Goal: Task Accomplishment & Management: Manage account settings

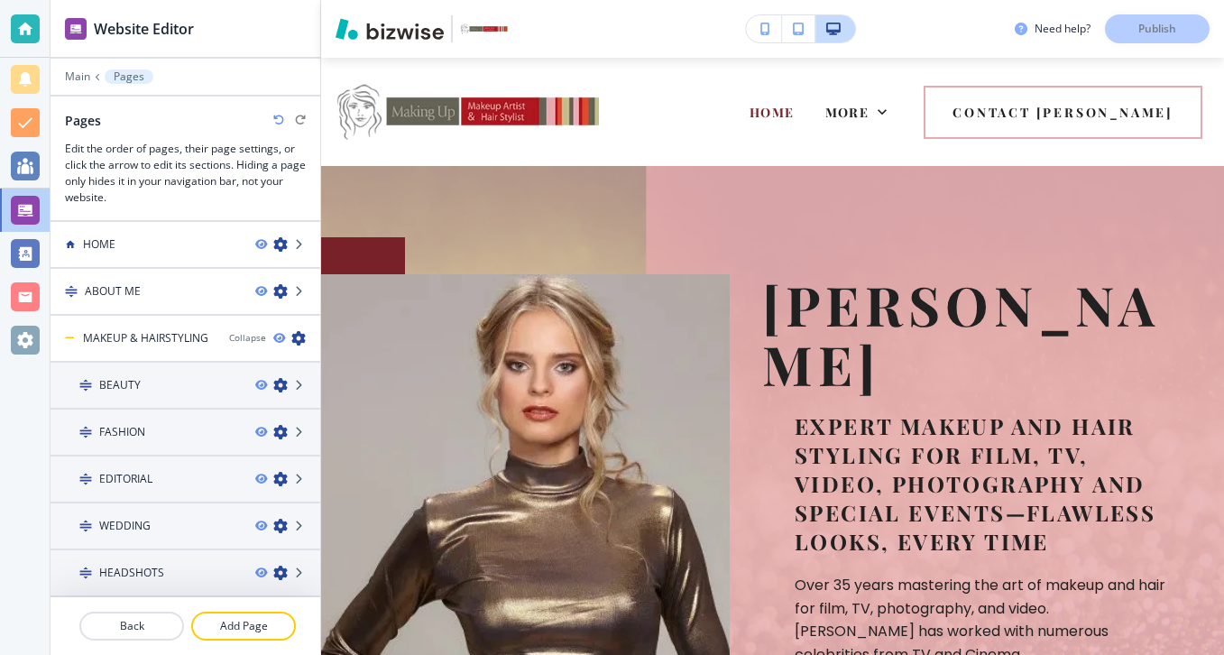
scroll to position [797, 0]
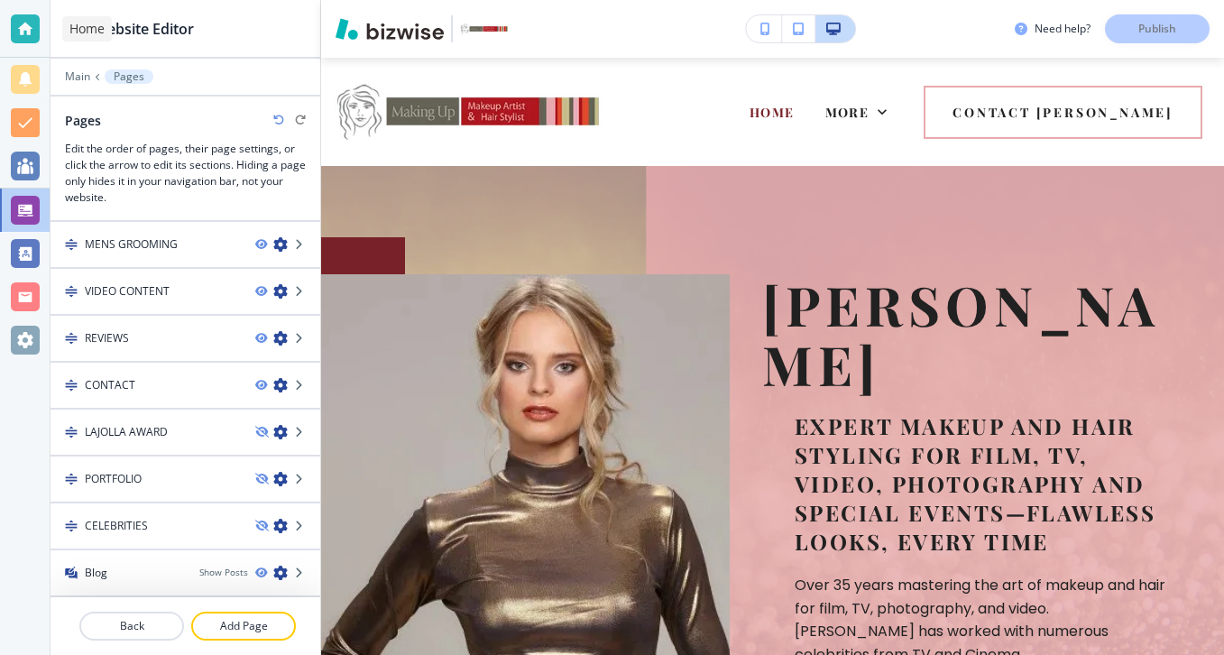
click at [32, 36] on div at bounding box center [25, 28] width 29 height 29
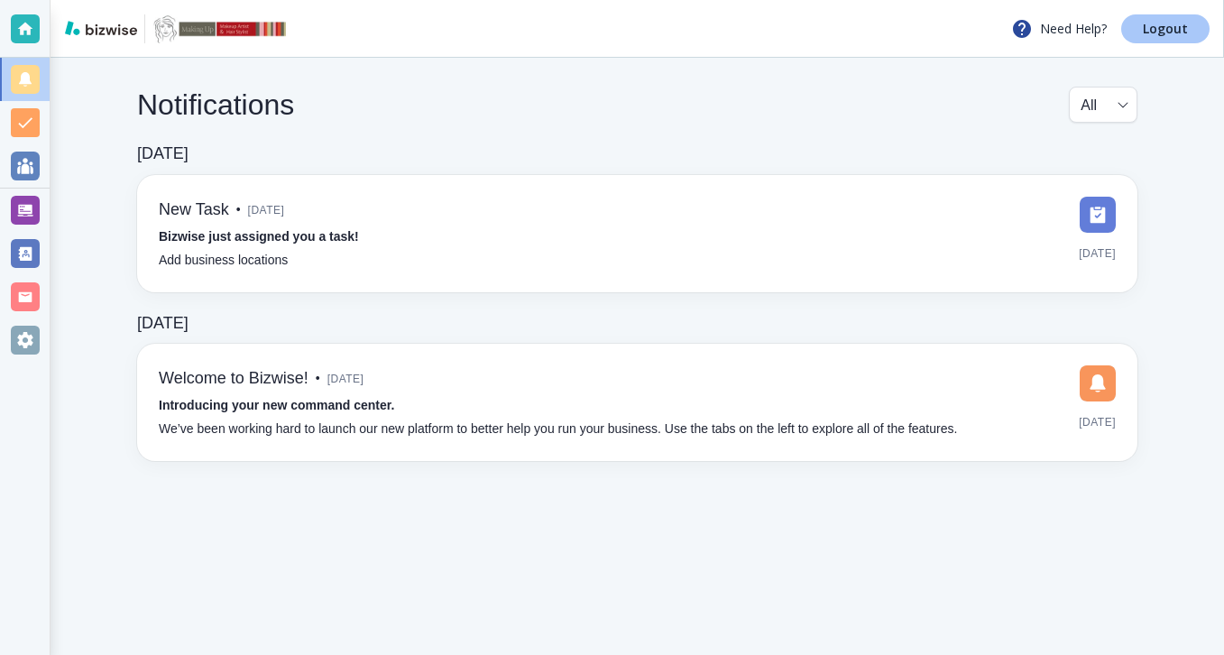
click at [1206, 27] on link "Logout" at bounding box center [1165, 28] width 88 height 29
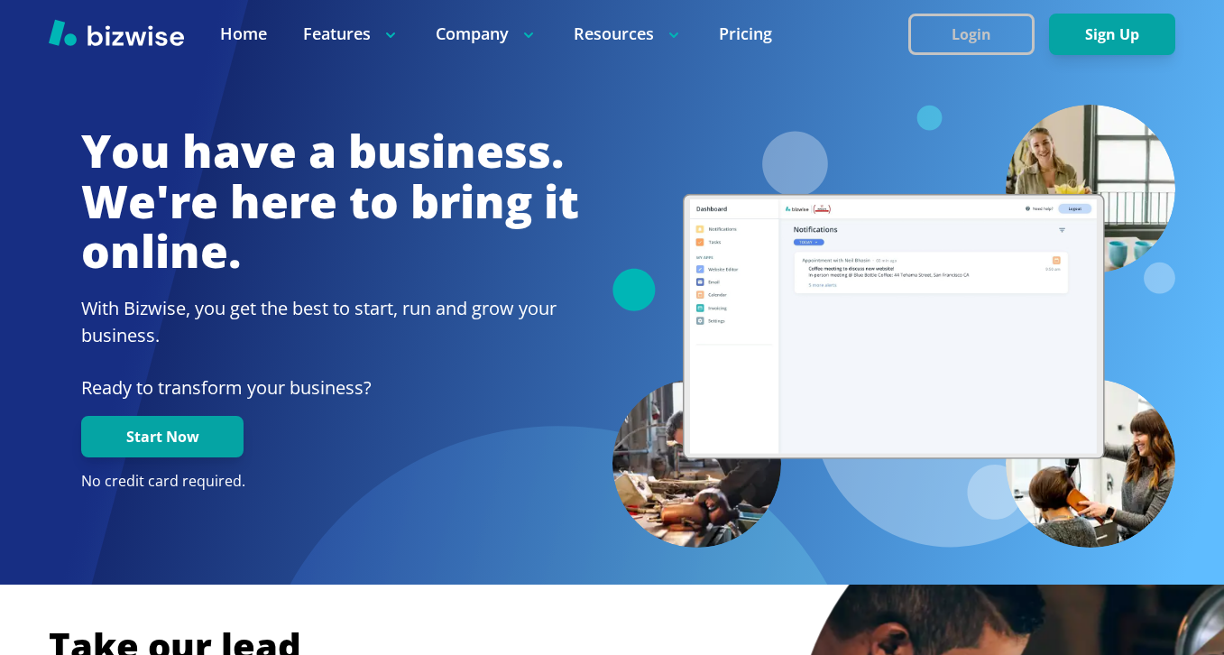
click at [1013, 30] on button "Login" at bounding box center [971, 34] width 126 height 41
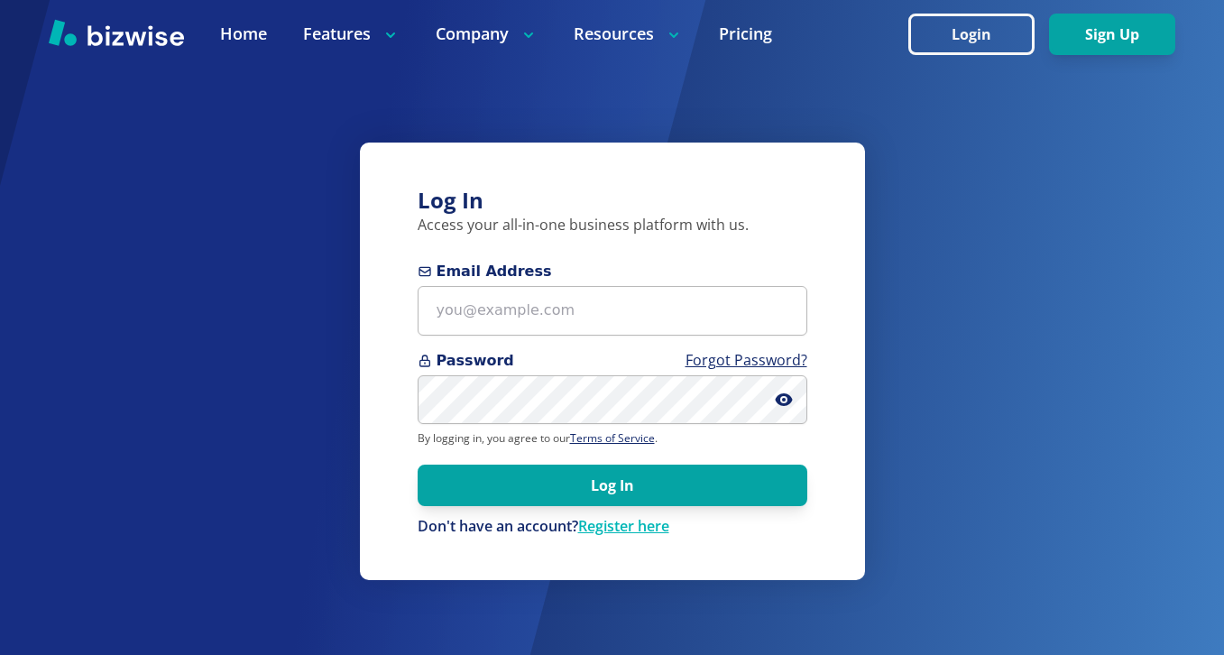
click at [675, 277] on span "Email Address" at bounding box center [613, 272] width 390 height 22
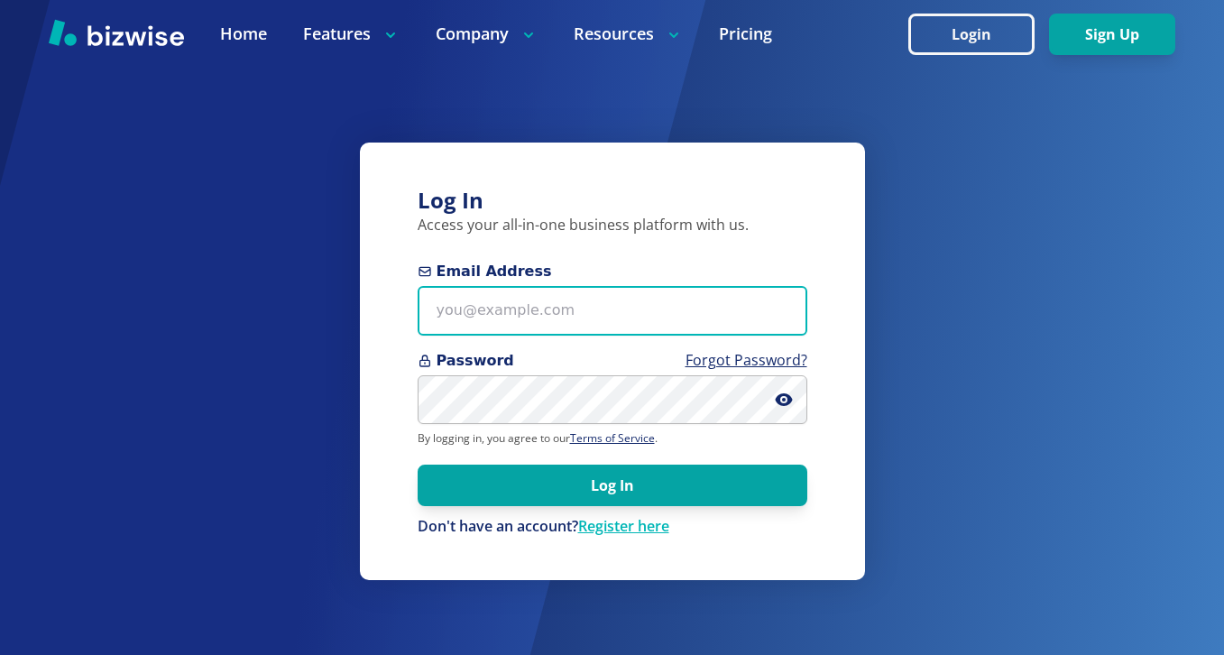
click at [675, 286] on input "Email Address" at bounding box center [613, 311] width 390 height 50
paste input "*i[psE`@&{$r"
type input "*i[psE`@&{$r"
click at [584, 325] on input "*i[psE`@&{$r" at bounding box center [613, 311] width 390 height 50
click at [584, 324] on input "*i[psE`@&{$r" at bounding box center [613, 311] width 390 height 50
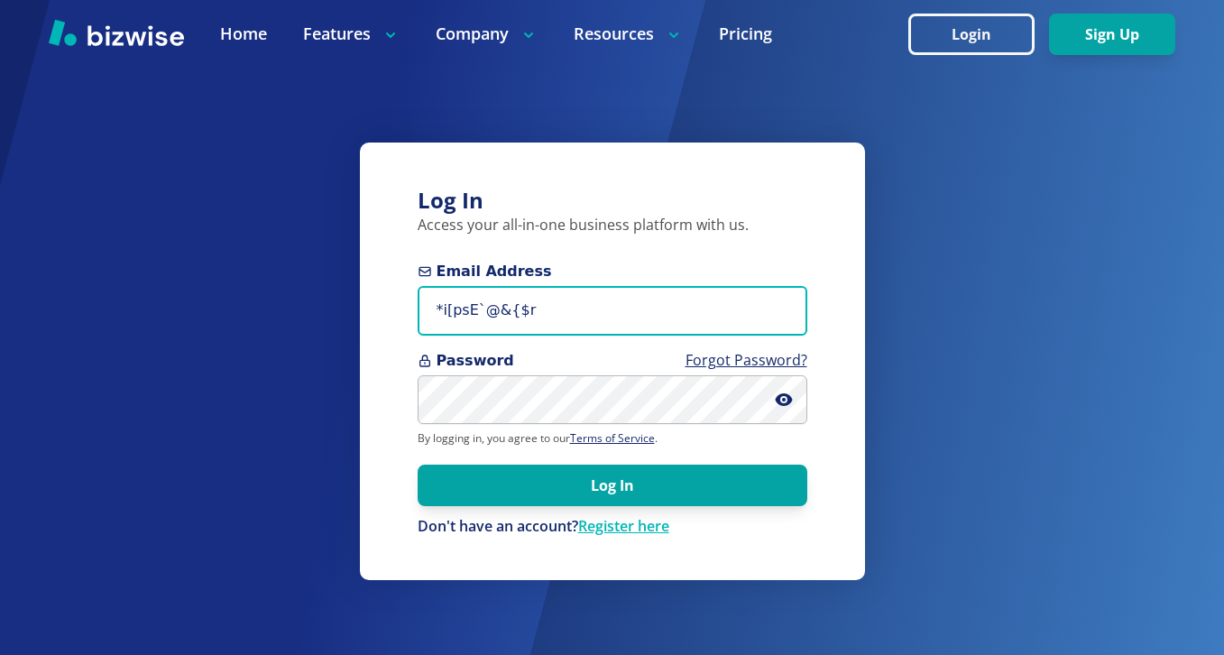
click at [584, 324] on input "*i[psE`@&{$r" at bounding box center [613, 311] width 390 height 50
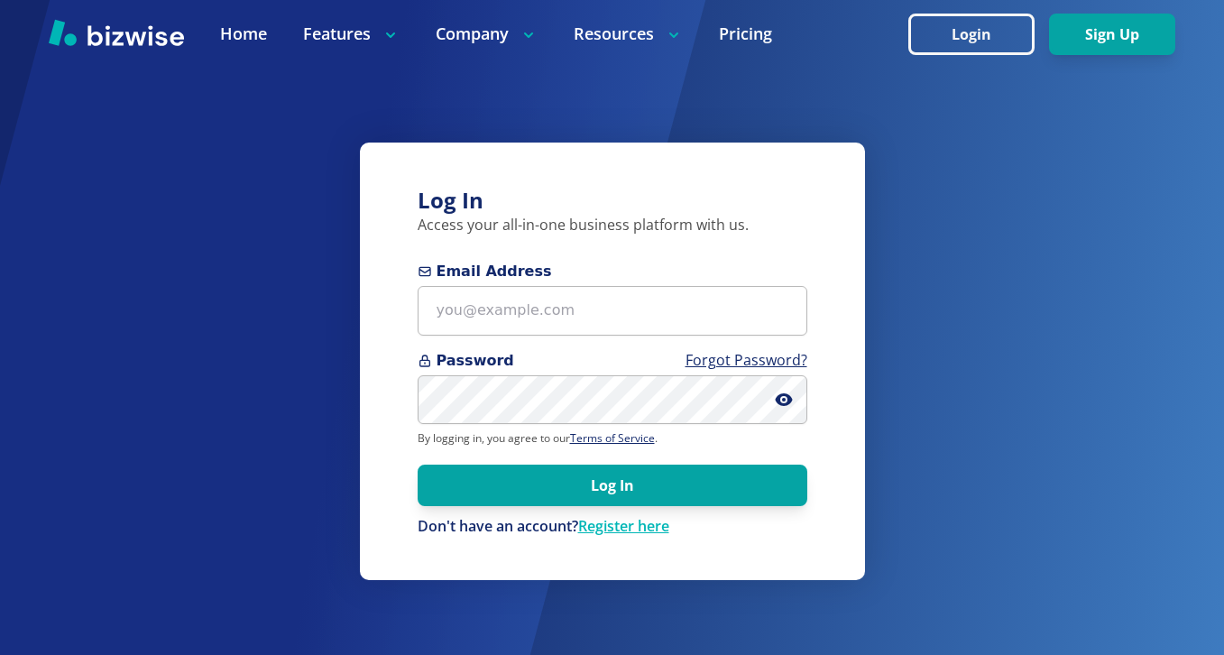
click at [622, 271] on span "Email Address" at bounding box center [613, 272] width 390 height 22
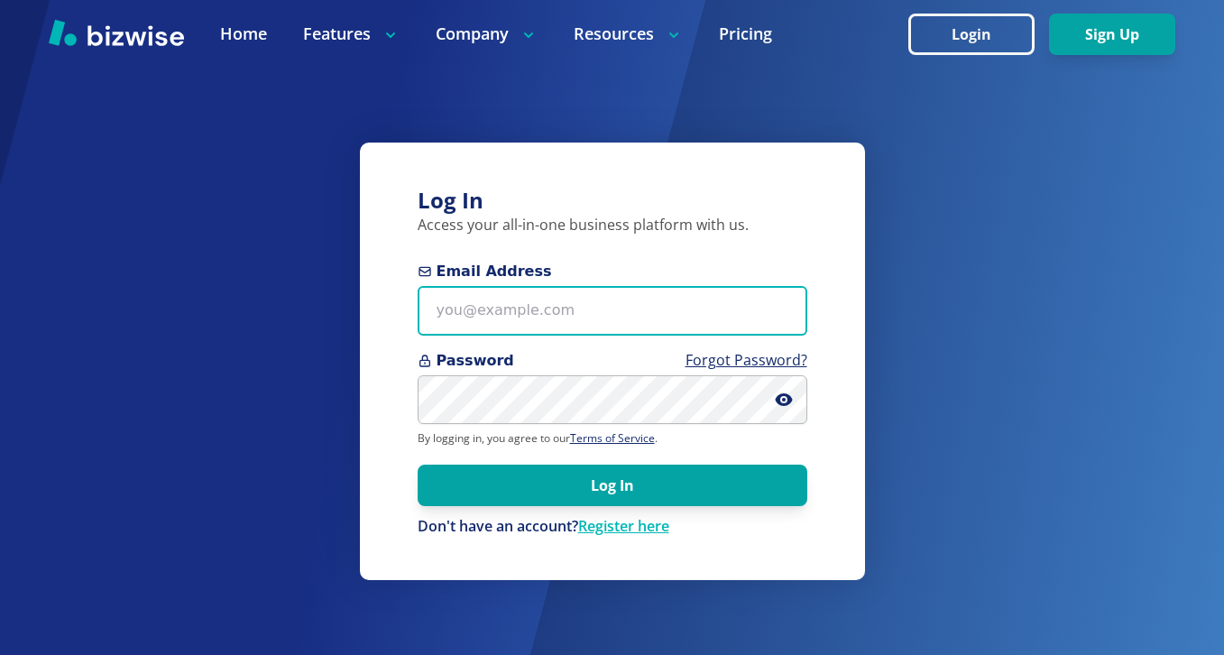
click at [622, 286] on input "Email Address" at bounding box center [613, 311] width 390 height 50
paste input "freddiedaniel121000@gmail.com"
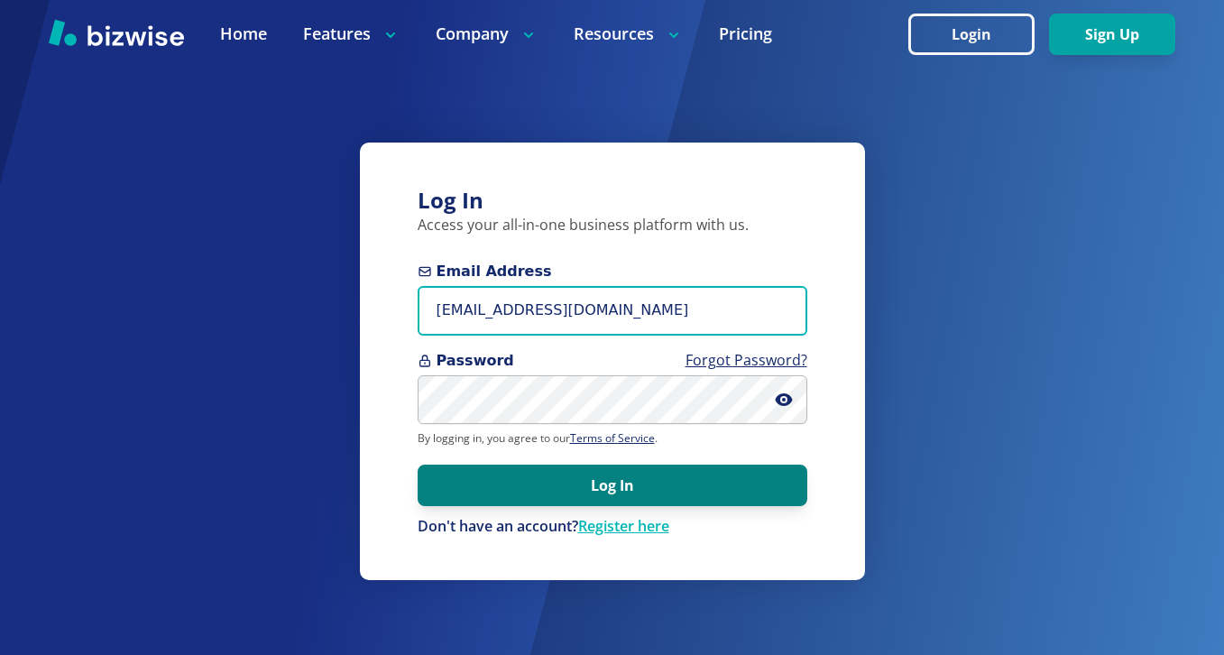
type input "freddiedaniel121000@gmail.com"
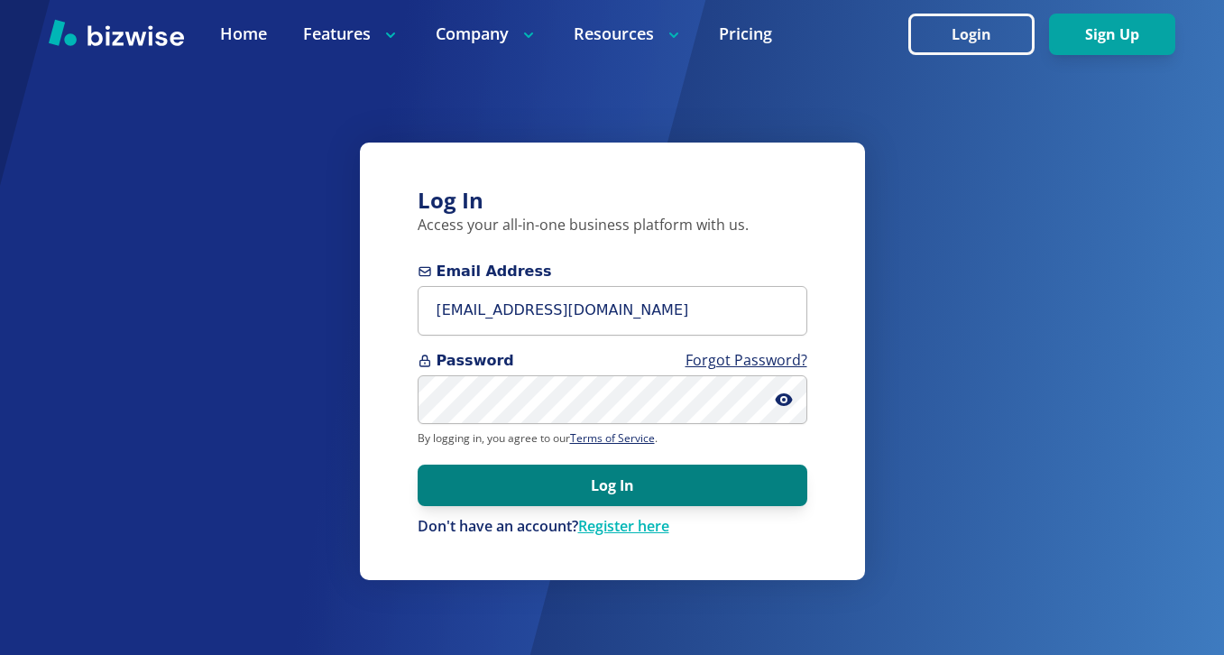
click at [629, 493] on button "Log In" at bounding box center [613, 485] width 390 height 41
